Goal: Information Seeking & Learning: Learn about a topic

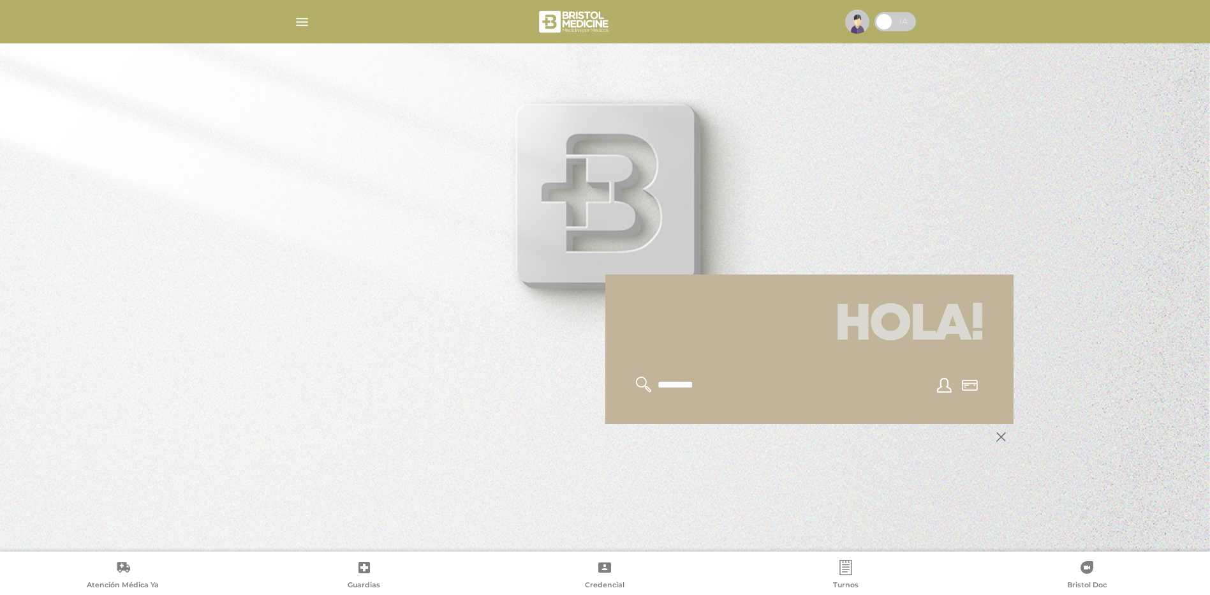
scroll to position [153, 0]
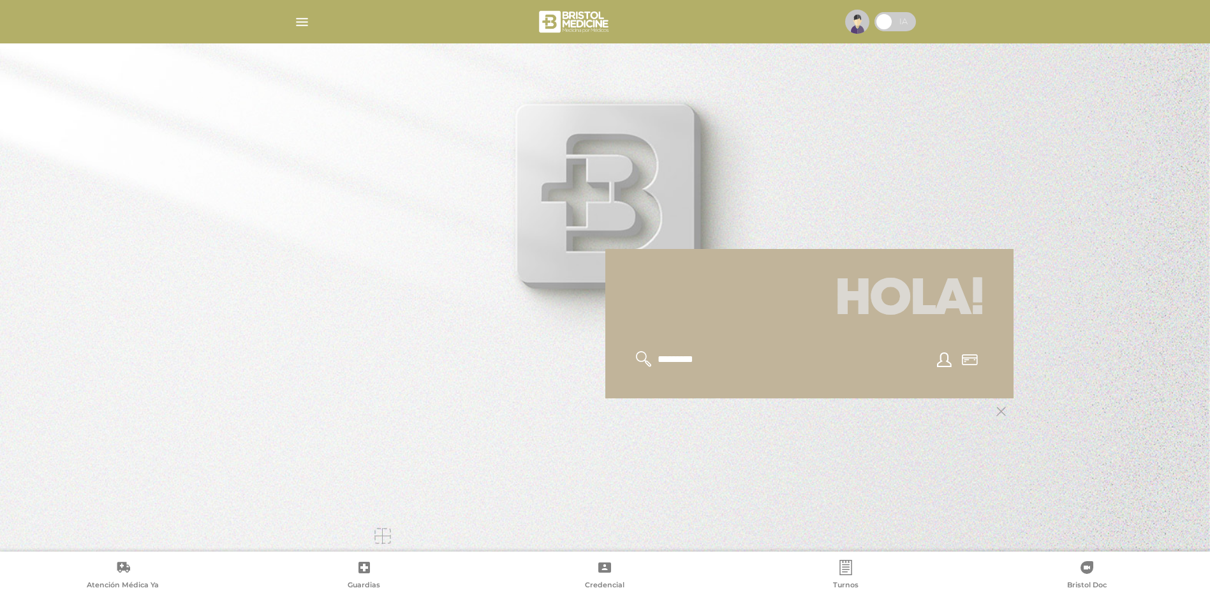
click at [1000, 413] on icon at bounding box center [1001, 411] width 10 height 10
click at [1092, 376] on div at bounding box center [605, 297] width 1210 height 595
click at [304, 20] on img "button" at bounding box center [302, 22] width 16 height 16
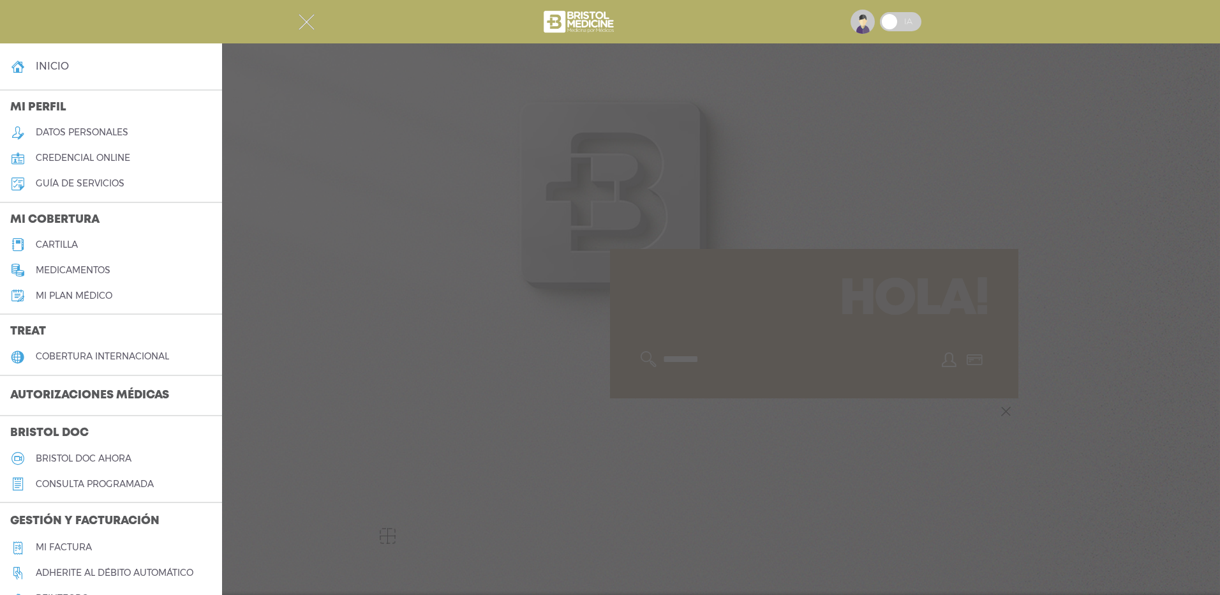
click at [85, 352] on h5 "cobertura internacional" at bounding box center [102, 356] width 133 height 11
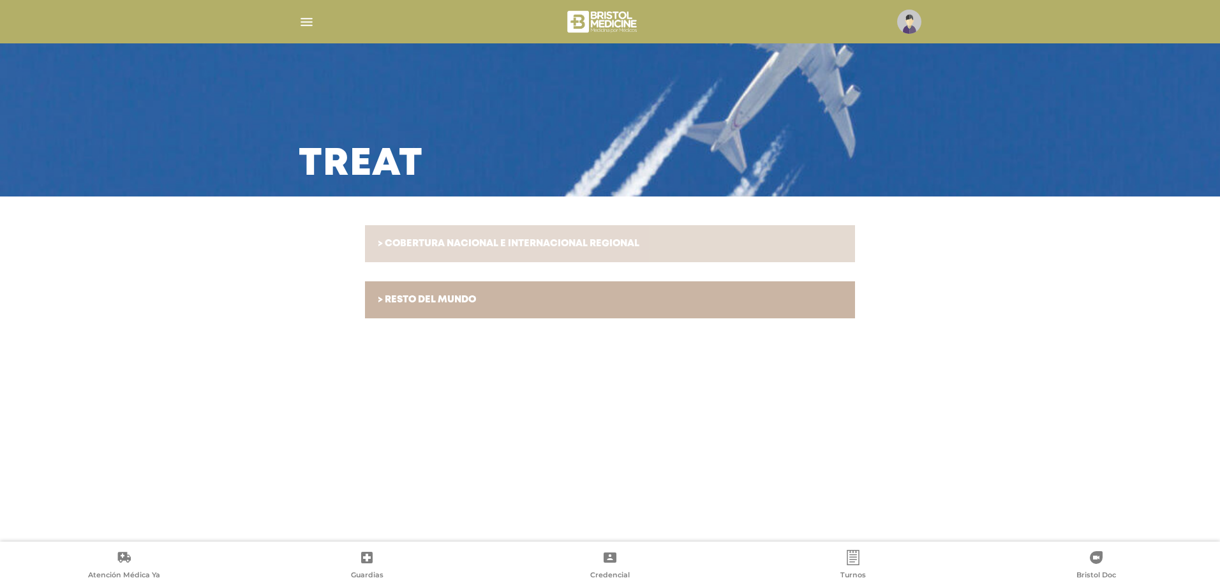
click at [395, 251] on link "> COBERTURA NACIONAL E INTERNACIONAL REGIONAL" at bounding box center [610, 243] width 490 height 37
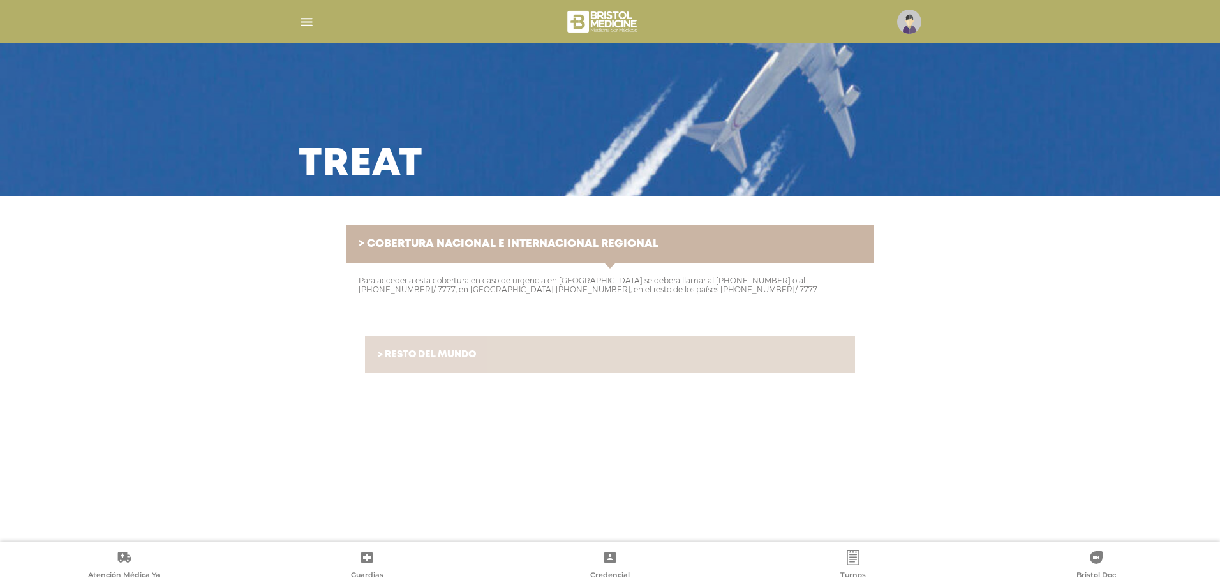
click at [388, 343] on link "> RESTO DEL MUNDO" at bounding box center [610, 354] width 490 height 37
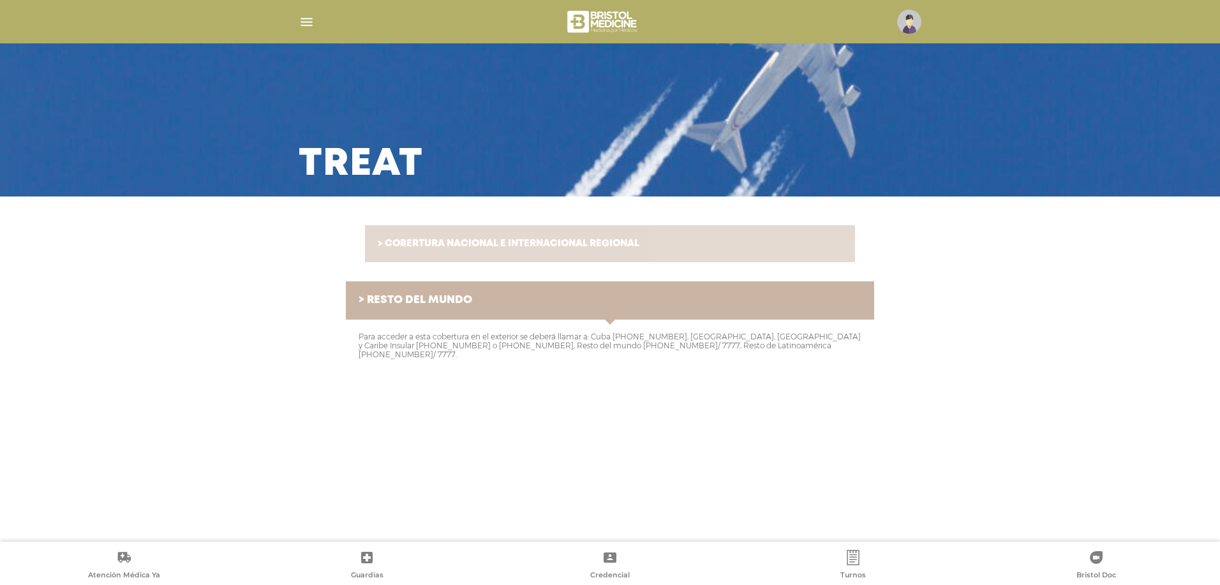
click at [387, 253] on link "> COBERTURA NACIONAL E INTERNACIONAL REGIONAL" at bounding box center [610, 243] width 490 height 37
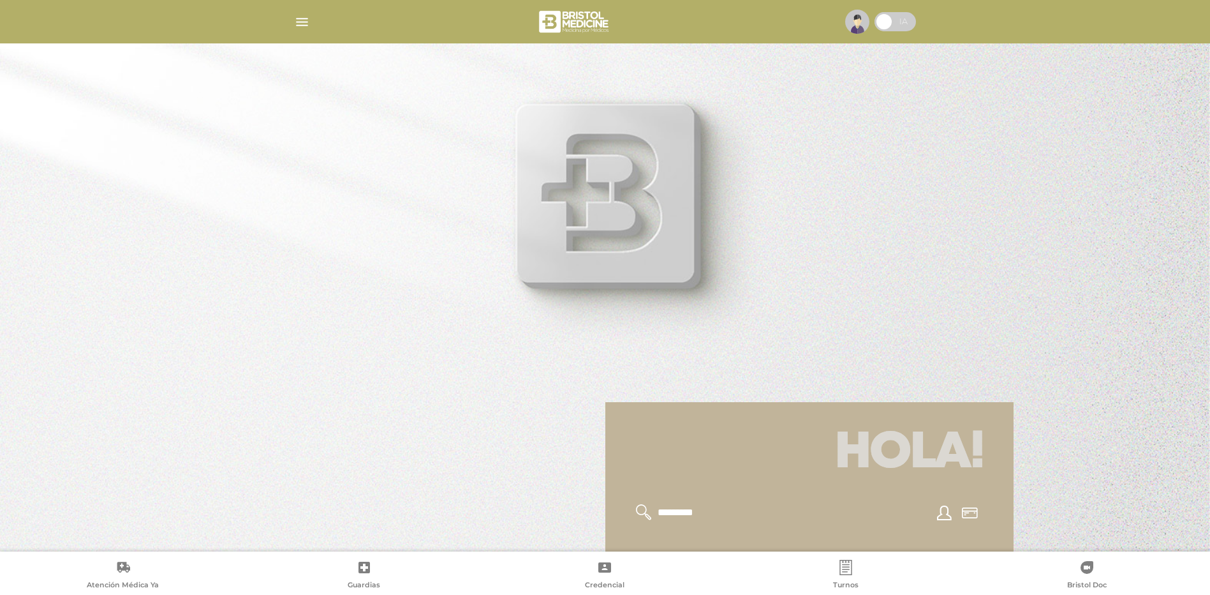
scroll to position [153, 0]
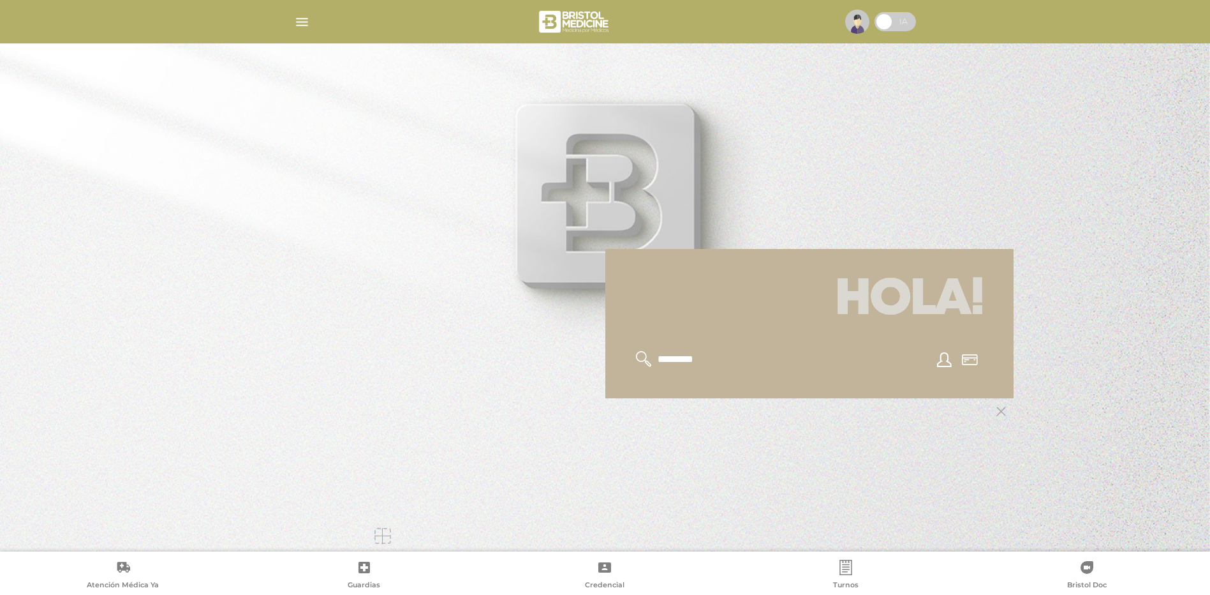
drag, startPoint x: 379, startPoint y: 539, endPoint x: 381, endPoint y: 533, distance: 6.9
click at [380, 538] on div at bounding box center [382, 536] width 16 height 16
click at [885, 18] on span at bounding box center [884, 21] width 19 height 19
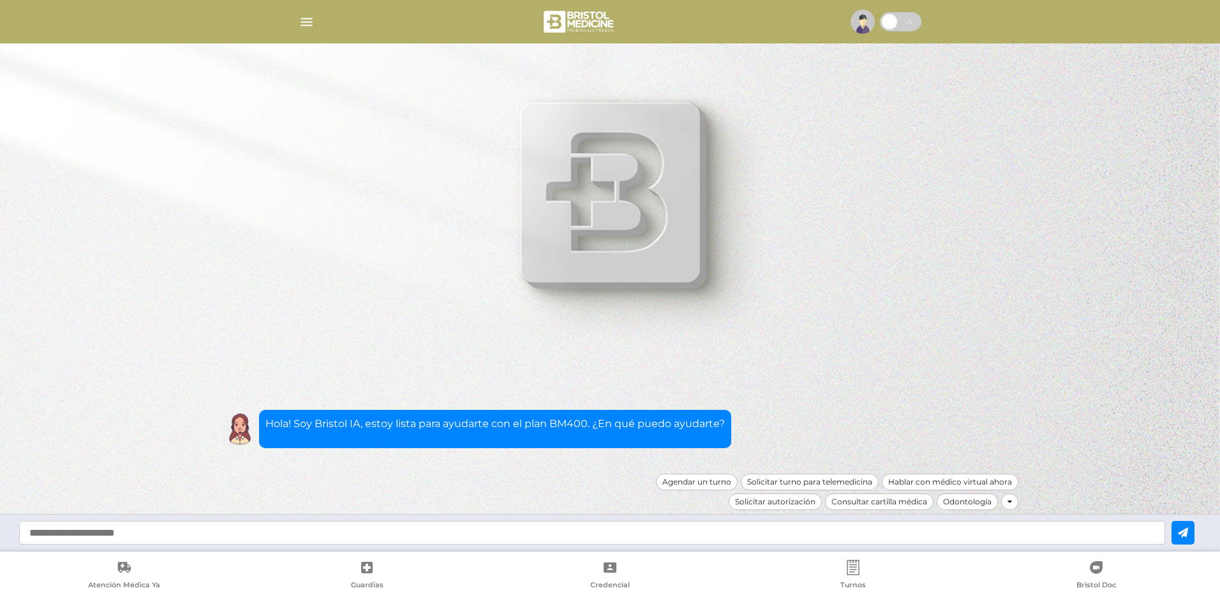
click at [885, 18] on span at bounding box center [900, 21] width 41 height 19
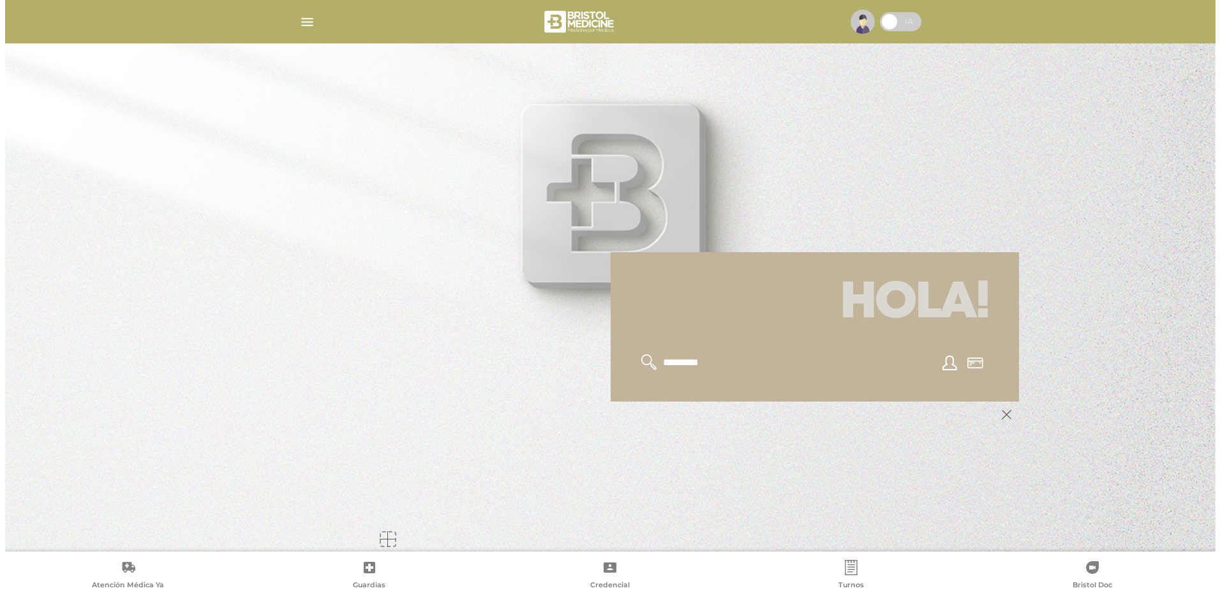
scroll to position [153, 0]
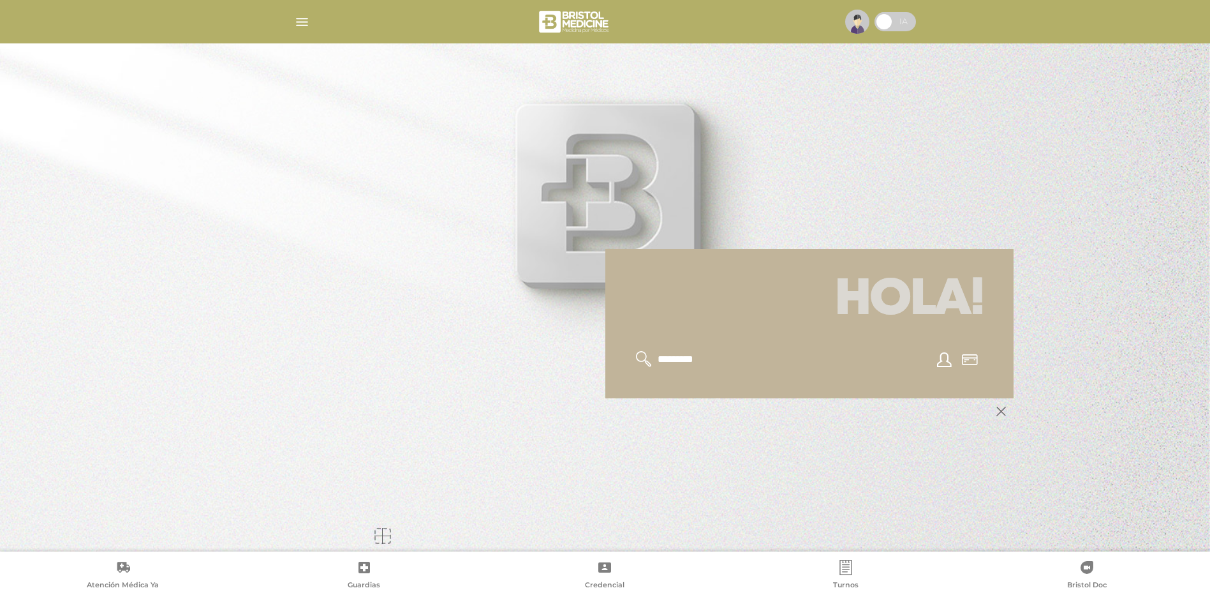
click at [131, 581] on span "Atención Médica Ya" at bounding box center [123, 585] width 72 height 11
